Goal: Obtain resource: Download file/media

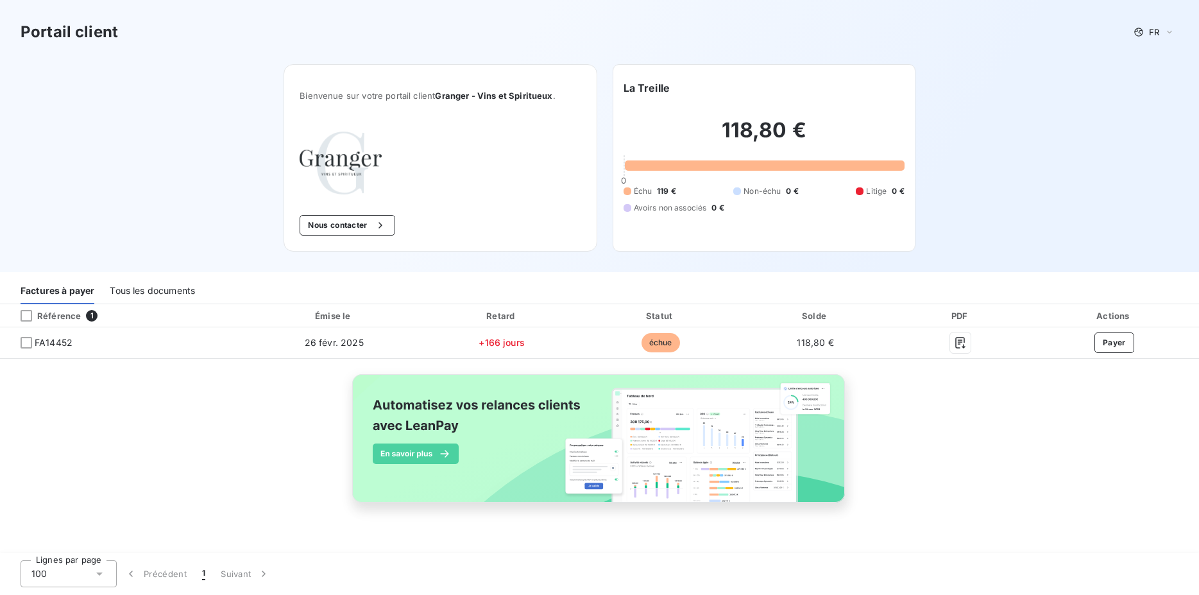
click at [160, 294] on div "Tous les documents" at bounding box center [152, 290] width 85 height 27
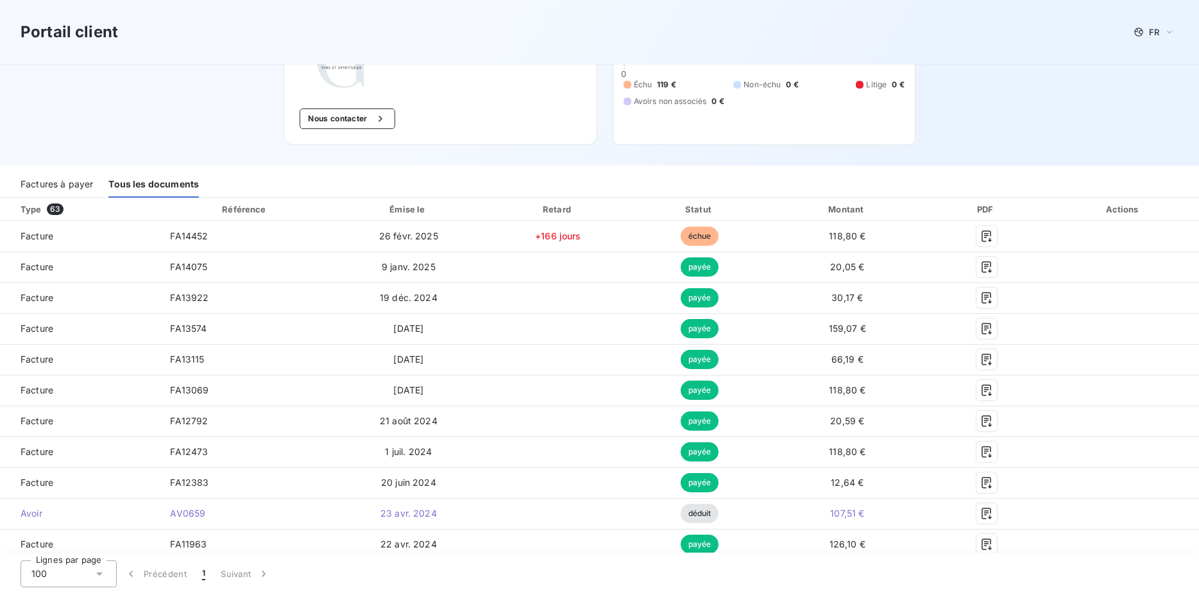
scroll to position [131, 0]
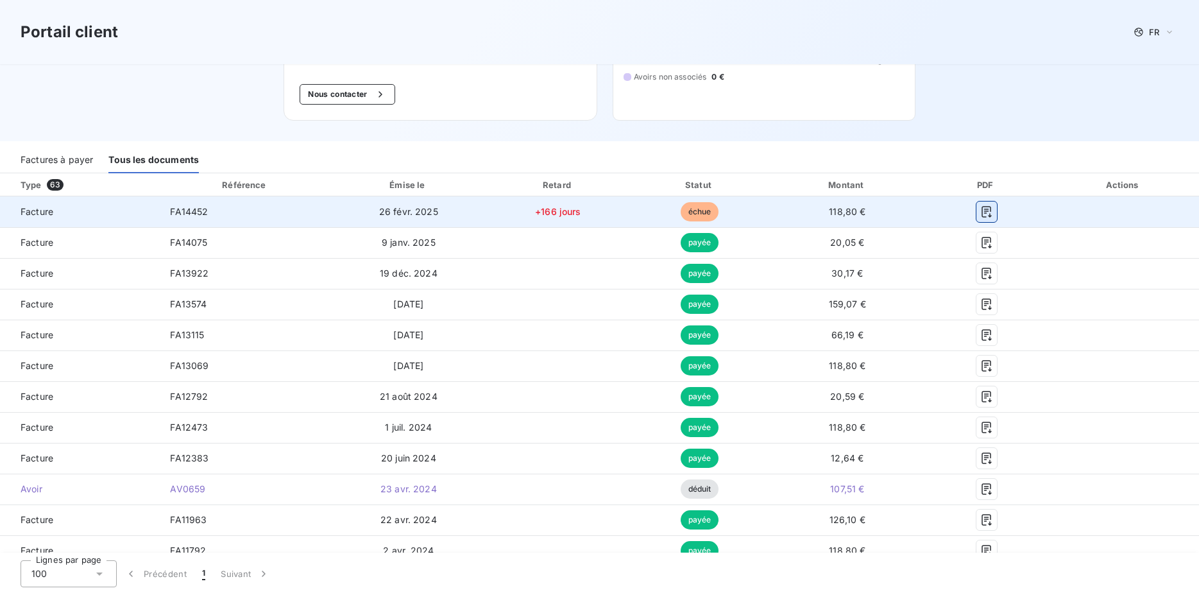
click at [980, 212] on icon "button" at bounding box center [986, 211] width 13 height 13
